Goal: Communication & Community: Connect with others

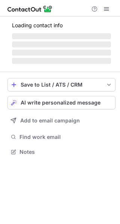
scroll to position [157, 120]
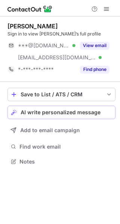
click at [93, 114] on span "AI write personalized message" at bounding box center [61, 113] width 80 height 6
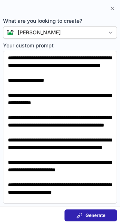
click at [91, 212] on button "Generate" at bounding box center [90, 216] width 52 height 12
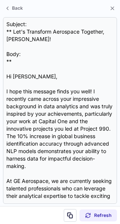
click at [0, 94] on section "Subject: ** Let's Transform Aerospace Together, [PERSON_NAME]! Body: ** Hi [PER…" at bounding box center [60, 110] width 120 height 191
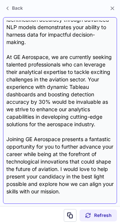
scroll to position [0, 0]
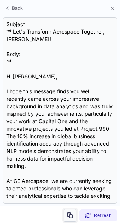
click at [71, 215] on span at bounding box center [70, 216] width 6 height 6
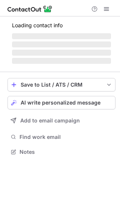
scroll to position [145, 120]
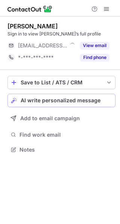
click at [32, 95] on button "AI write personalized message" at bounding box center [61, 100] width 108 height 13
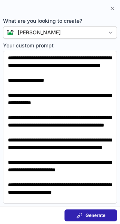
click at [95, 213] on span "Generate" at bounding box center [95, 216] width 20 height 6
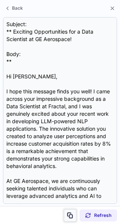
click at [70, 215] on span at bounding box center [70, 216] width 6 height 6
